Goal: Information Seeking & Learning: Learn about a topic

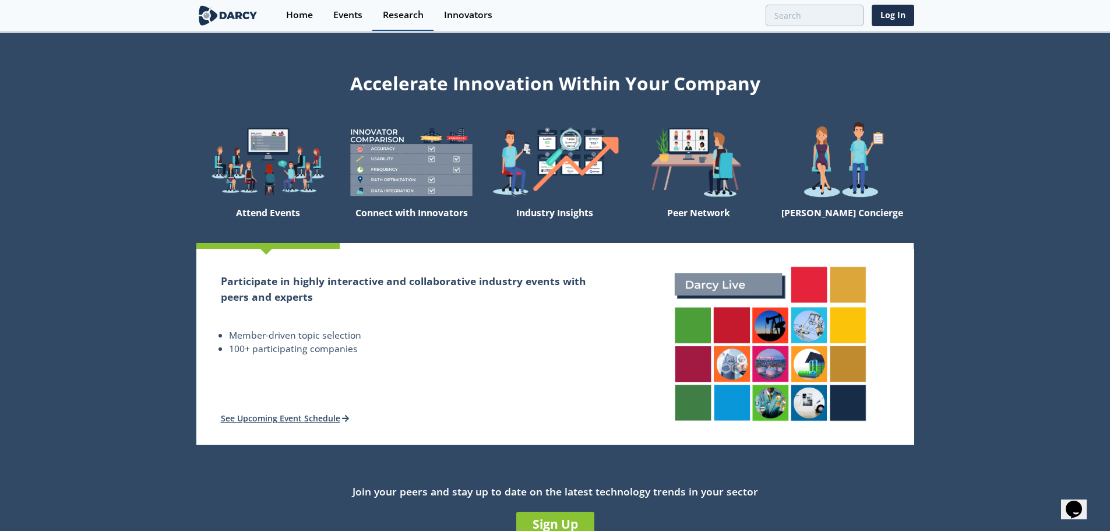
click at [396, 13] on div "Research" at bounding box center [403, 14] width 41 height 9
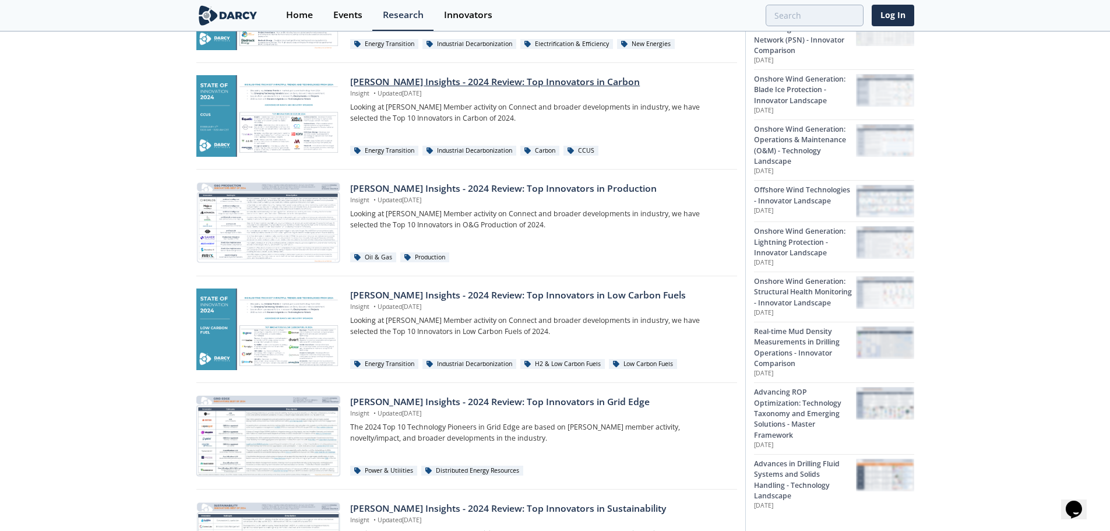
scroll to position [233, 0]
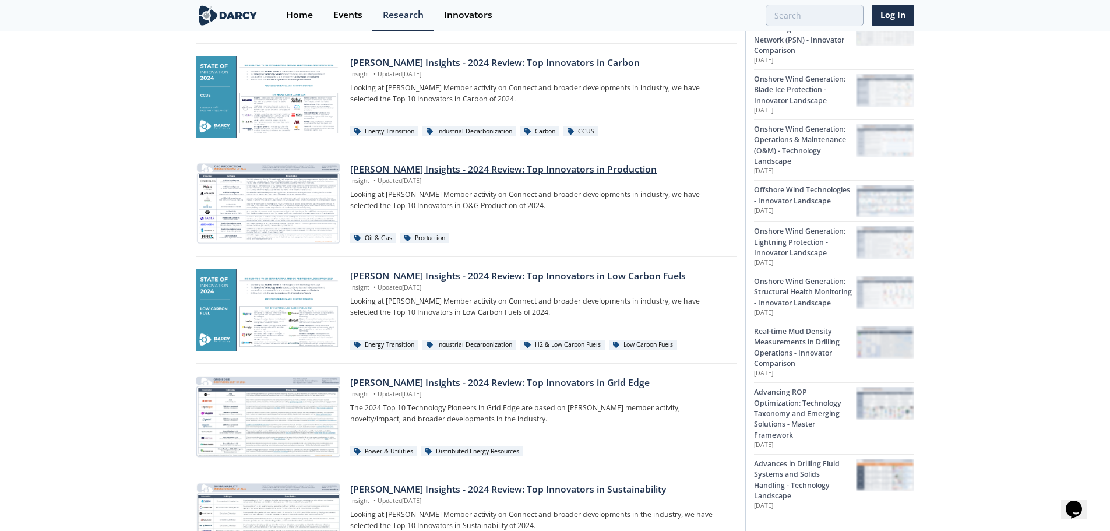
click at [452, 168] on div "[PERSON_NAME] Insights - 2024 Review: Top Innovators in Production" at bounding box center [539, 170] width 378 height 14
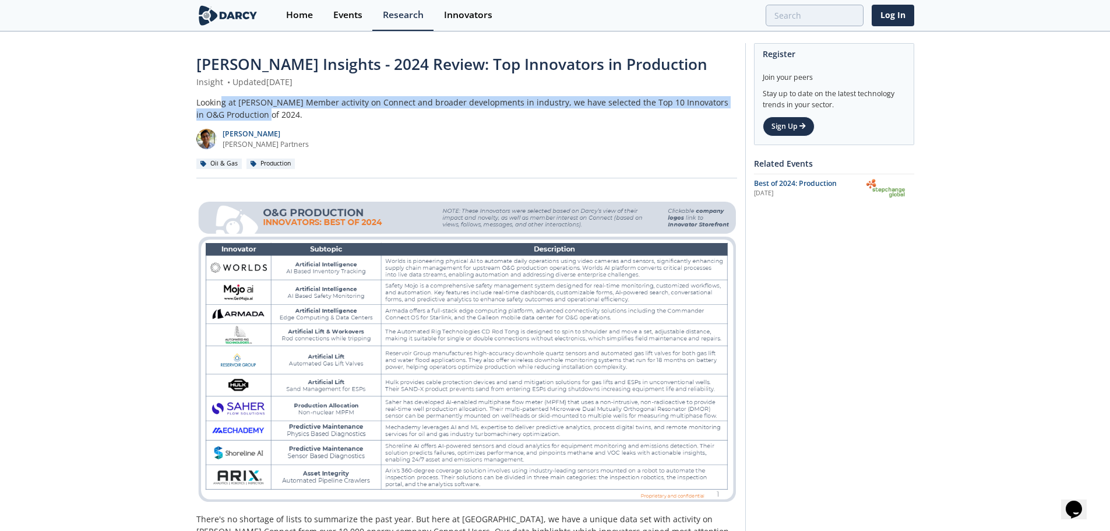
drag, startPoint x: 221, startPoint y: 101, endPoint x: 328, endPoint y: 114, distance: 107.4
click at [328, 114] on div "Looking at [PERSON_NAME] Member activity on Connect and broader developments in…" at bounding box center [466, 108] width 541 height 24
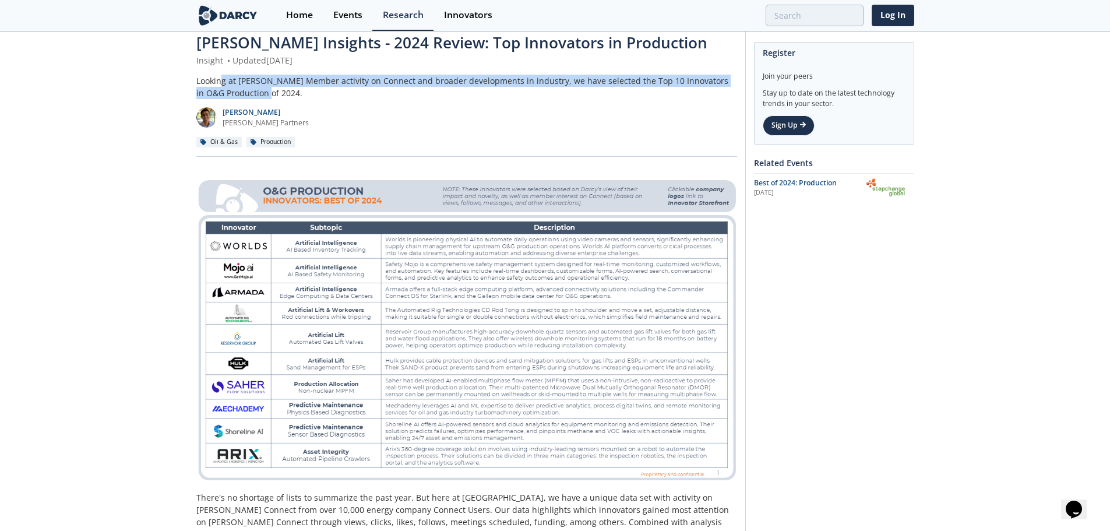
scroll to position [58, 0]
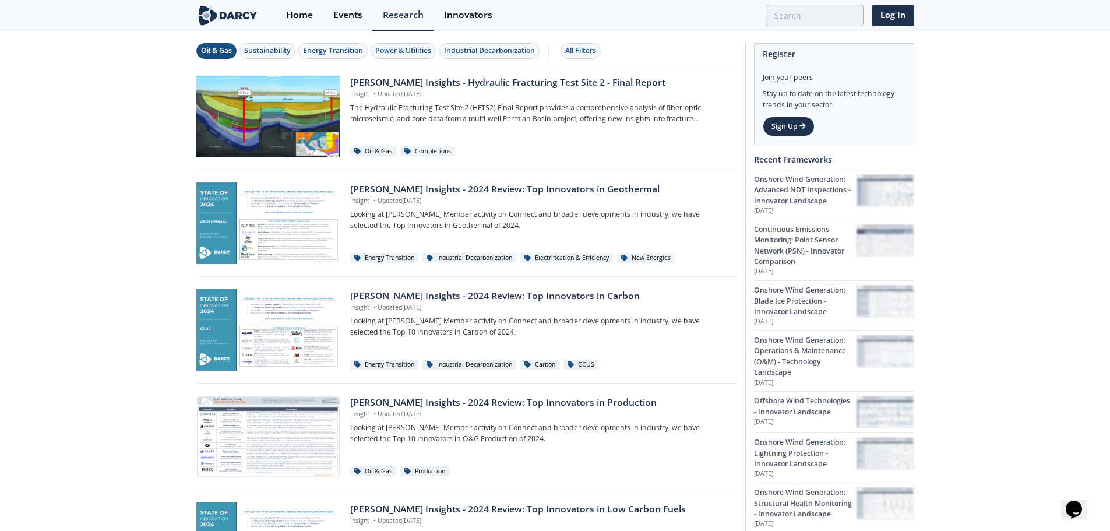
click at [226, 54] on div "Oil & Gas" at bounding box center [216, 50] width 31 height 10
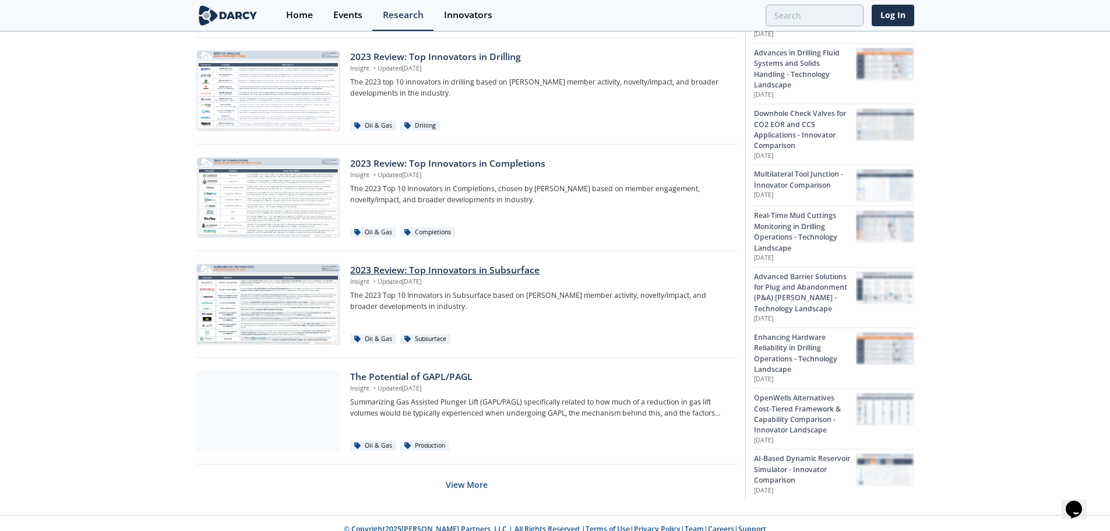
scroll to position [678, 0]
